Goal: Information Seeking & Learning: Learn about a topic

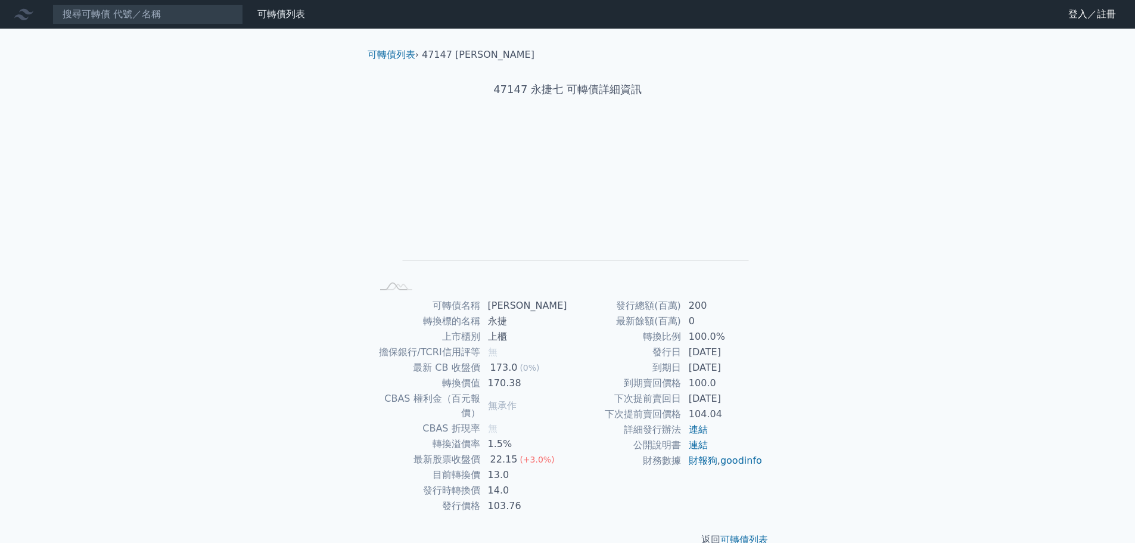
scroll to position [9, 0]
click at [392, 52] on link "可轉債列表" at bounding box center [392, 54] width 48 height 11
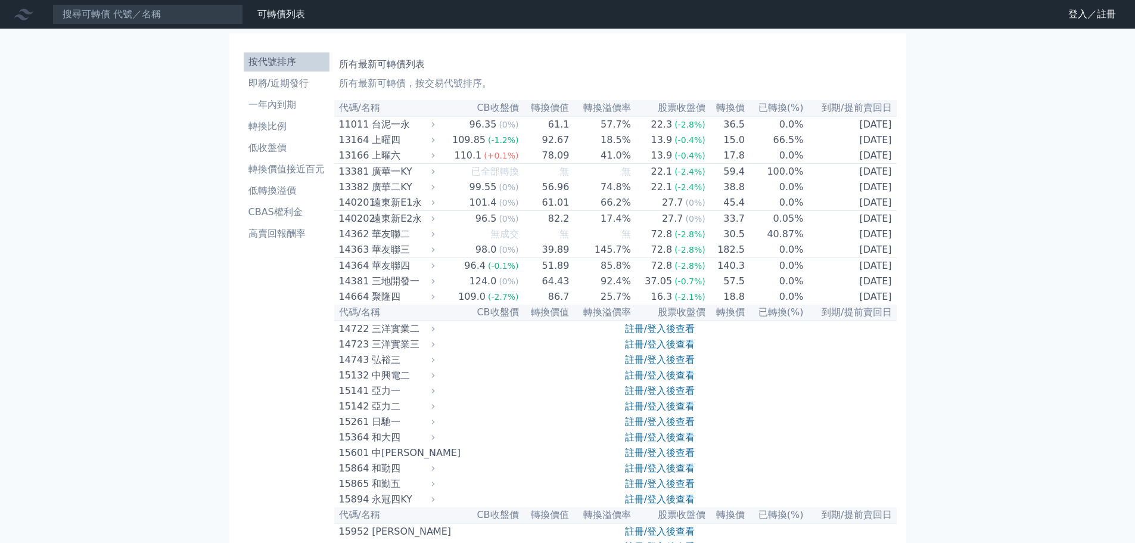
click at [0, 0] on link "財務數據" at bounding box center [0, 0] width 0 height 0
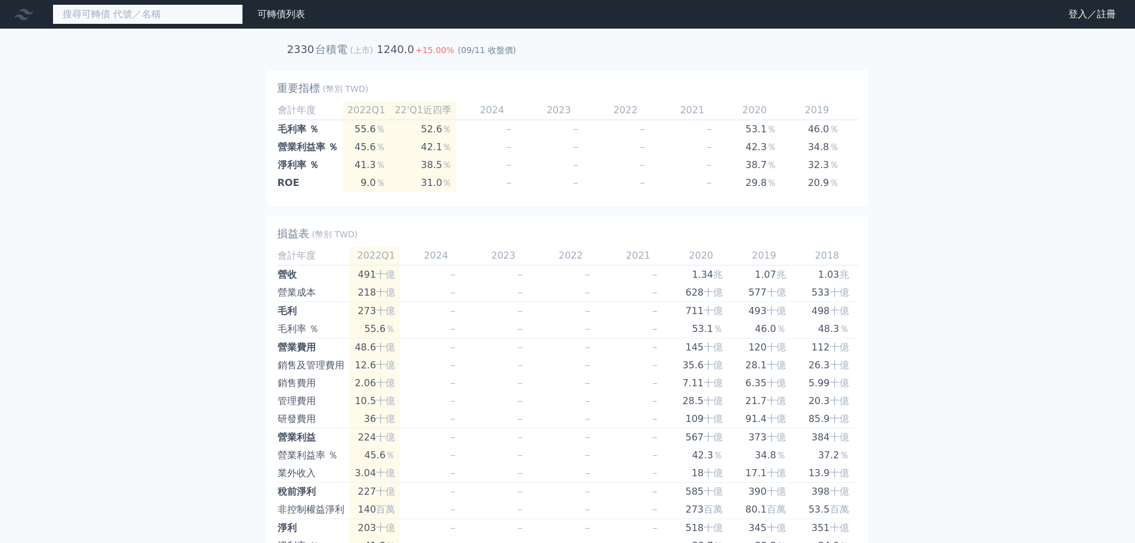
click at [224, 17] on input at bounding box center [147, 14] width 191 height 20
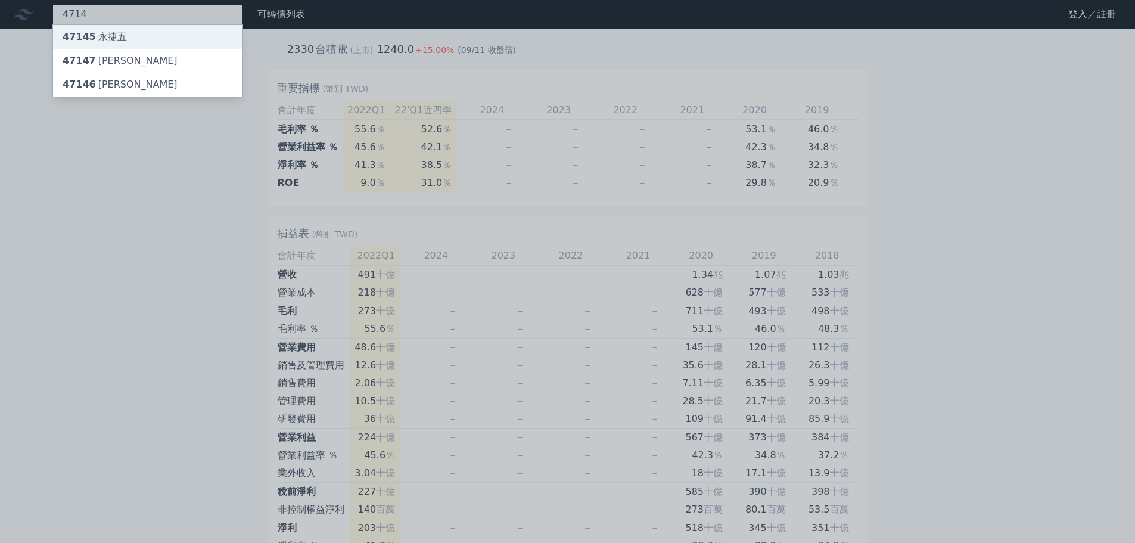
type input "4714"
click at [142, 41] on div "47145 永捷五" at bounding box center [148, 37] width 190 height 24
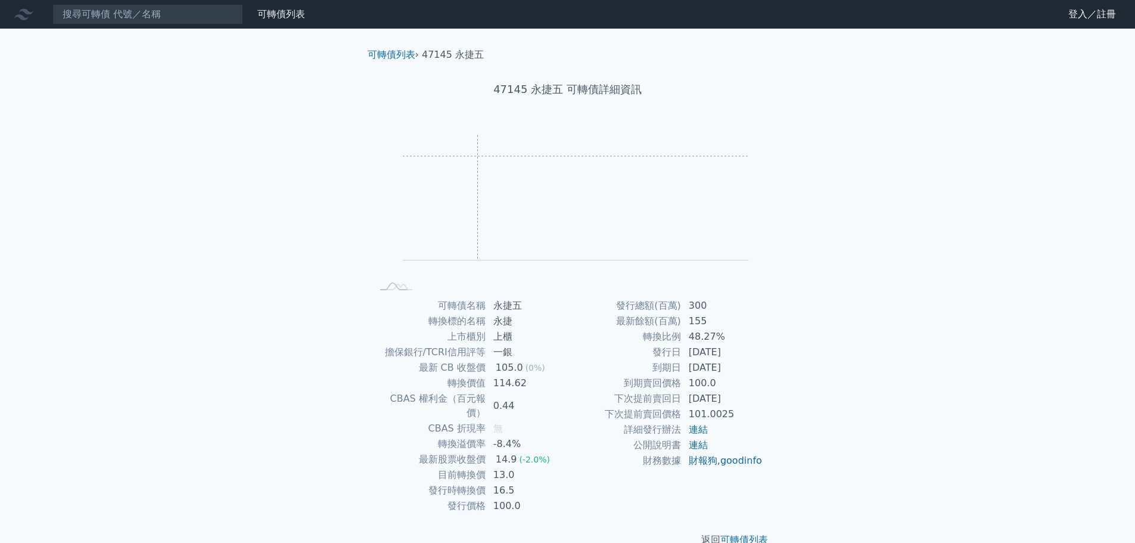
scroll to position [9, 0]
